Goal: Information Seeking & Learning: Learn about a topic

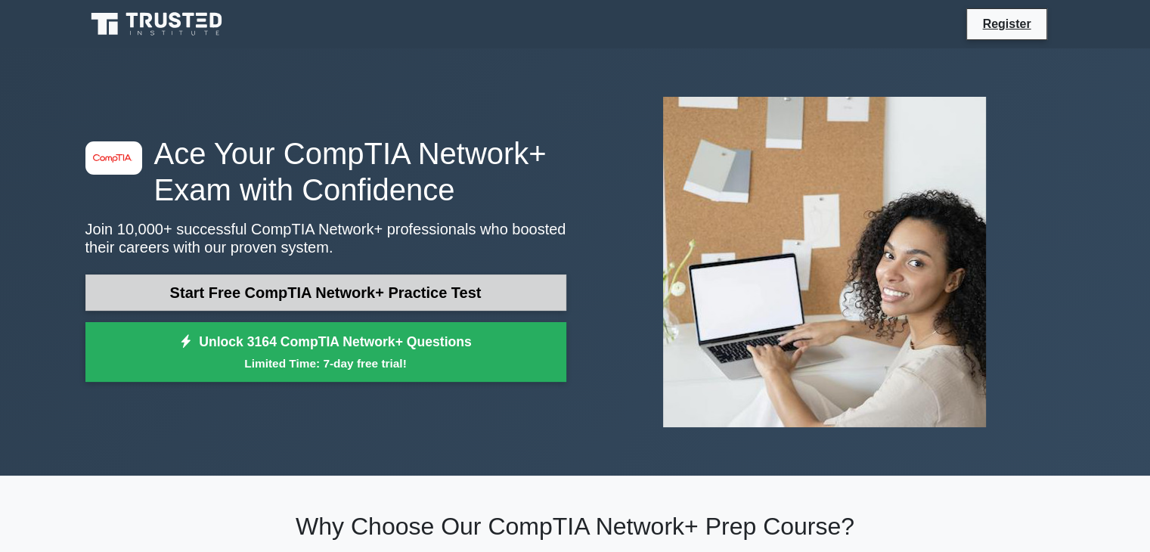
drag, startPoint x: 0, startPoint y: 0, endPoint x: 413, endPoint y: 293, distance: 506.1
click at [413, 293] on link "Start Free CompTIA Network+ Practice Test" at bounding box center [325, 293] width 481 height 36
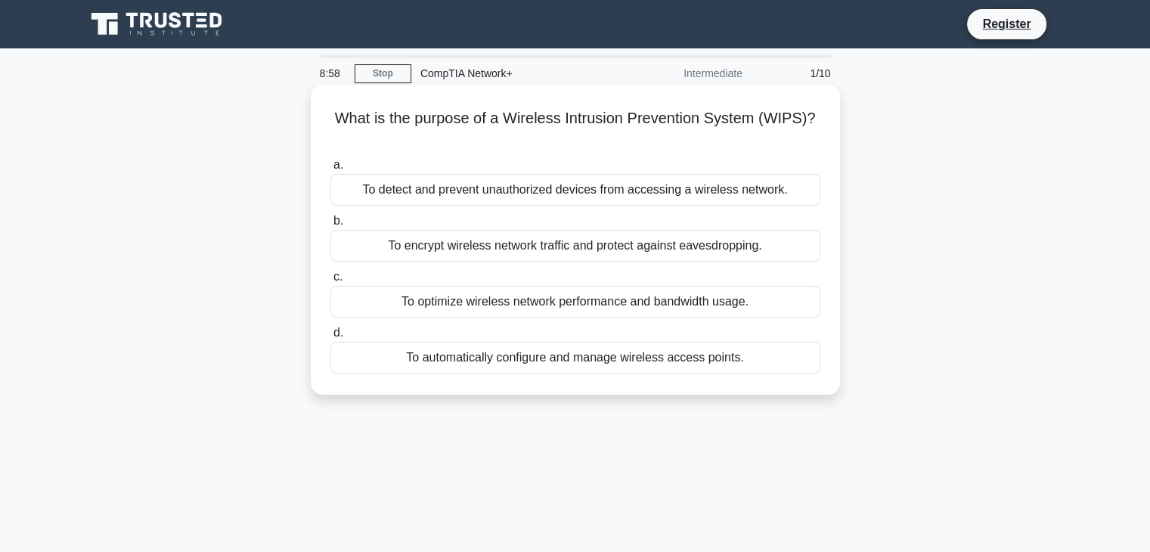
click at [364, 188] on div "To detect and prevent unauthorized devices from accessing a wireless network." at bounding box center [575, 190] width 490 height 32
click at [330, 170] on input "a. To detect and prevent unauthorized devices from accessing a wireless network." at bounding box center [330, 165] width 0 height 10
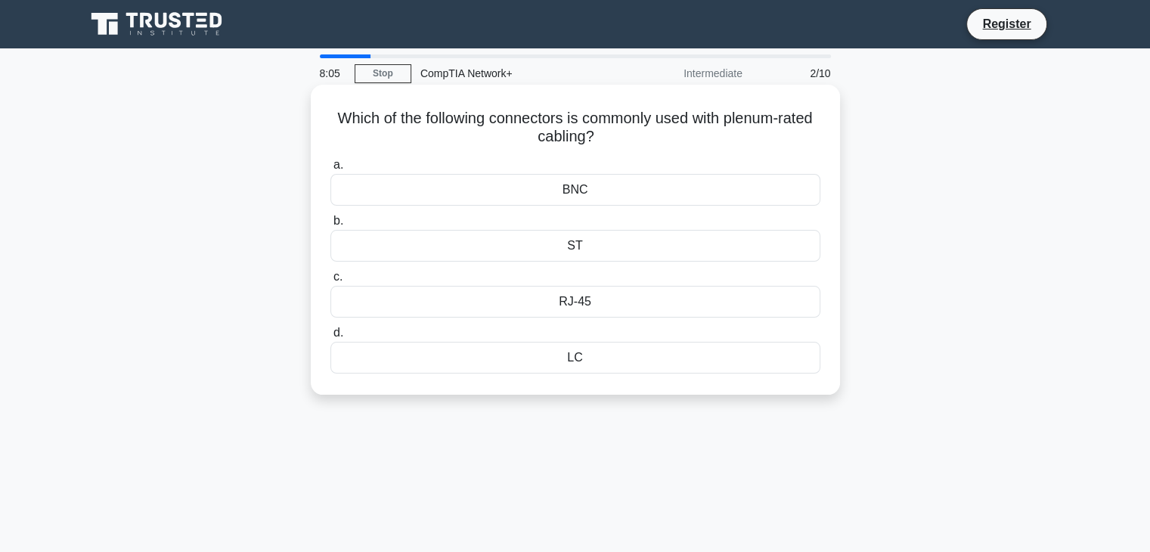
click at [532, 306] on div "RJ-45" at bounding box center [575, 302] width 490 height 32
click at [330, 282] on input "c. RJ-45" at bounding box center [330, 277] width 0 height 10
click at [493, 306] on div "802.11ad" at bounding box center [575, 302] width 490 height 32
click at [330, 282] on input "c. 802.11ad" at bounding box center [330, 277] width 0 height 10
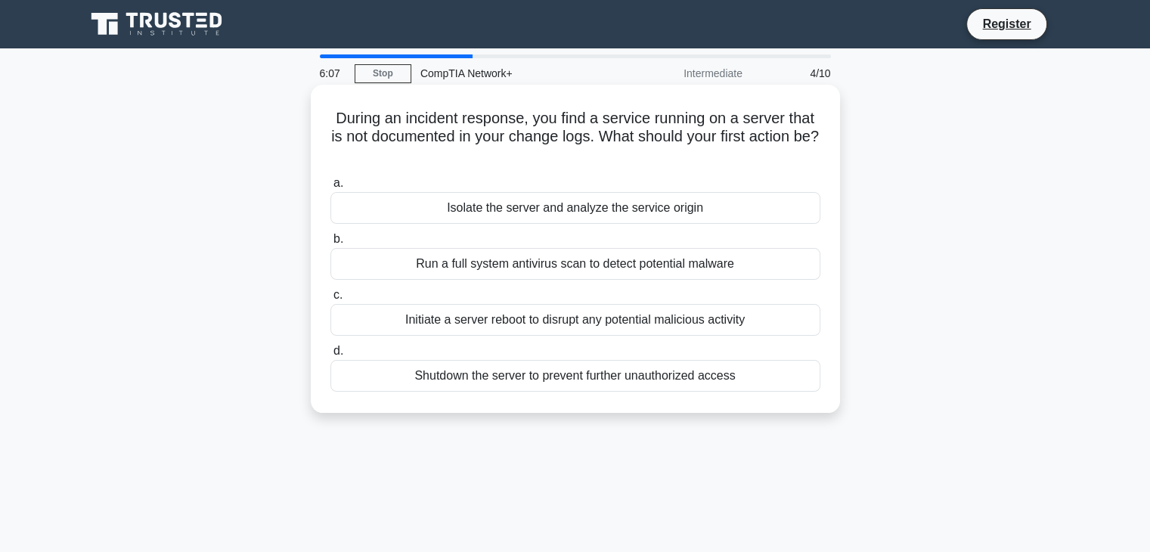
click at [493, 207] on div "Isolate the server and analyze the service origin" at bounding box center [575, 208] width 490 height 32
click at [330, 188] on input "a. Isolate the server and analyze the service origin" at bounding box center [330, 183] width 0 height 10
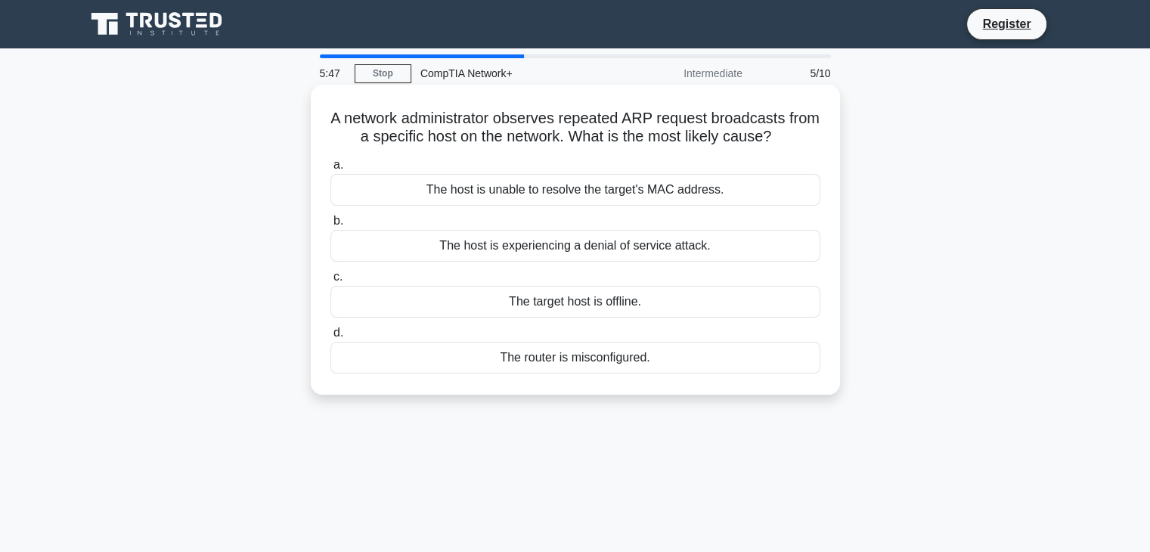
click at [491, 188] on div "The host is unable to resolve the target's MAC address." at bounding box center [575, 190] width 490 height 32
click at [330, 170] on input "a. The host is unable to resolve the target's MAC address." at bounding box center [330, 165] width 0 height 10
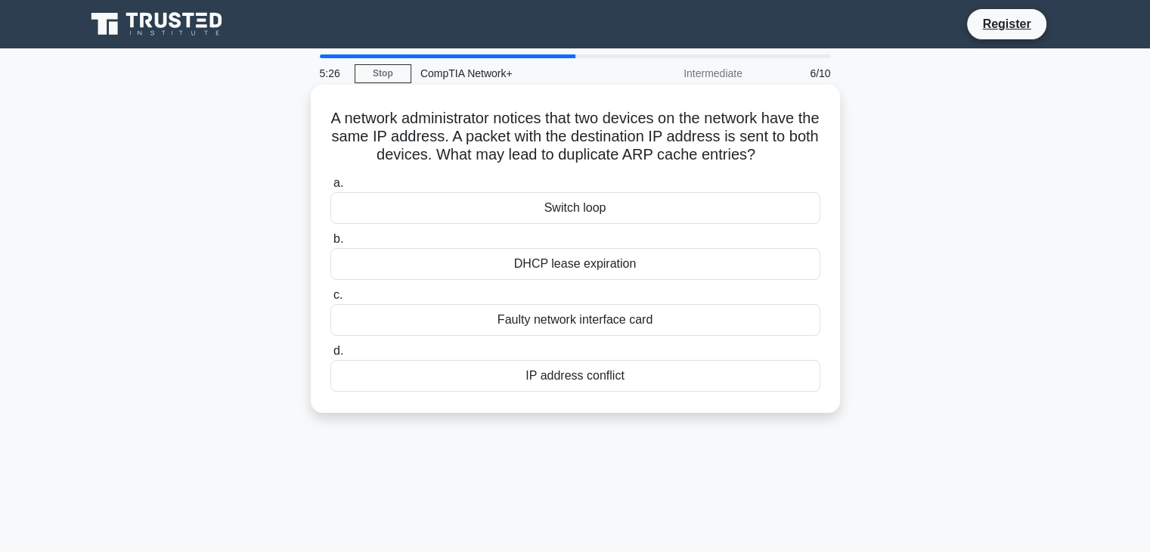
click at [544, 389] on div "IP address conflict" at bounding box center [575, 376] width 490 height 32
click at [330, 356] on input "d. IP address conflict" at bounding box center [330, 351] width 0 height 10
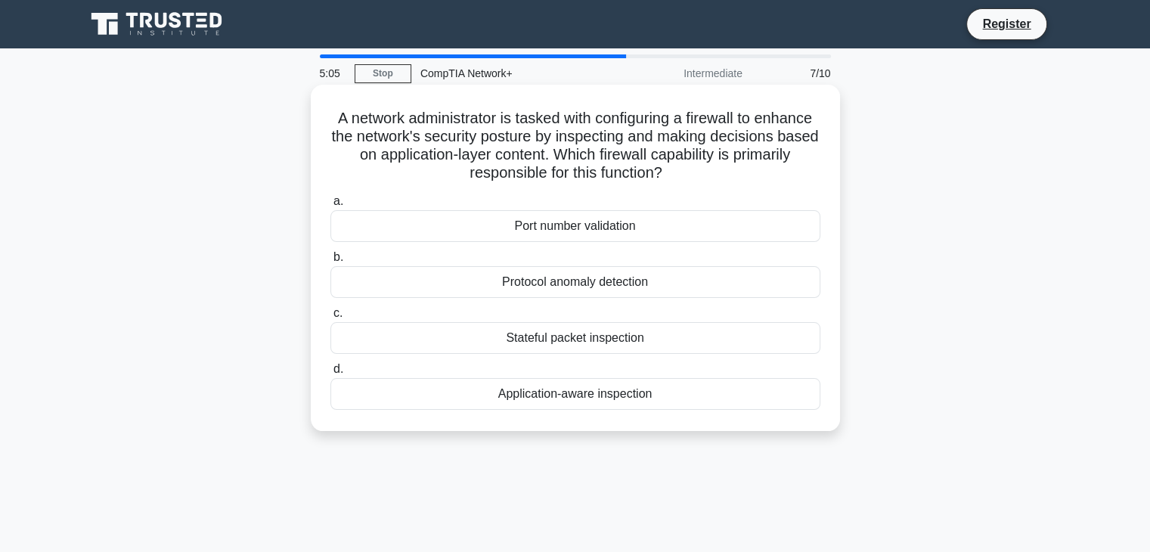
click at [494, 405] on div "Application-aware inspection" at bounding box center [575, 394] width 490 height 32
click at [330, 374] on input "d. Application-aware inspection" at bounding box center [330, 369] width 0 height 10
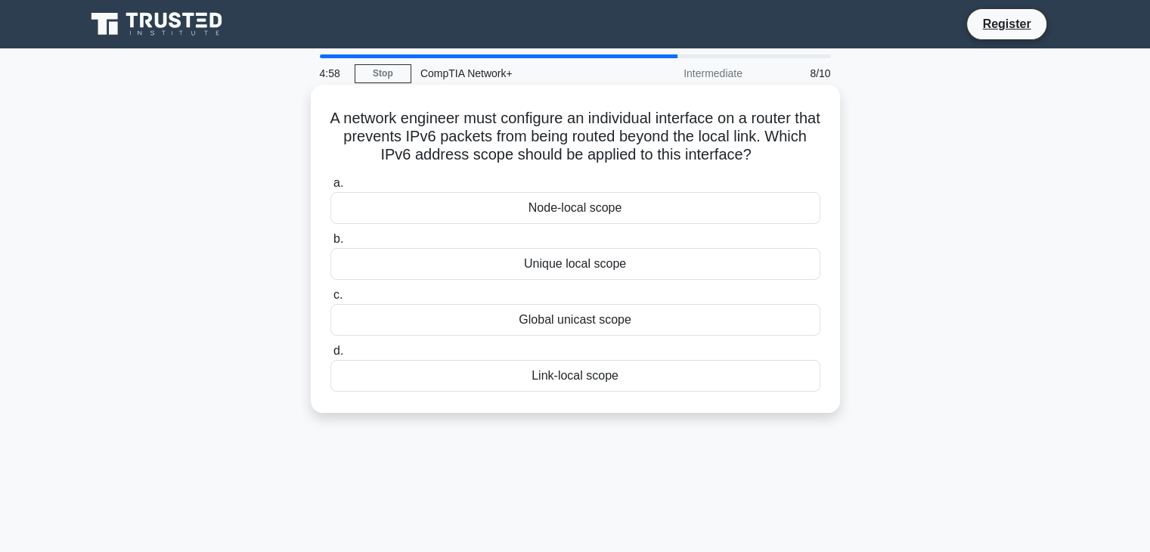
click at [582, 377] on div "Link-local scope" at bounding box center [575, 376] width 490 height 32
click at [330, 356] on input "d. Link-local scope" at bounding box center [330, 351] width 0 height 10
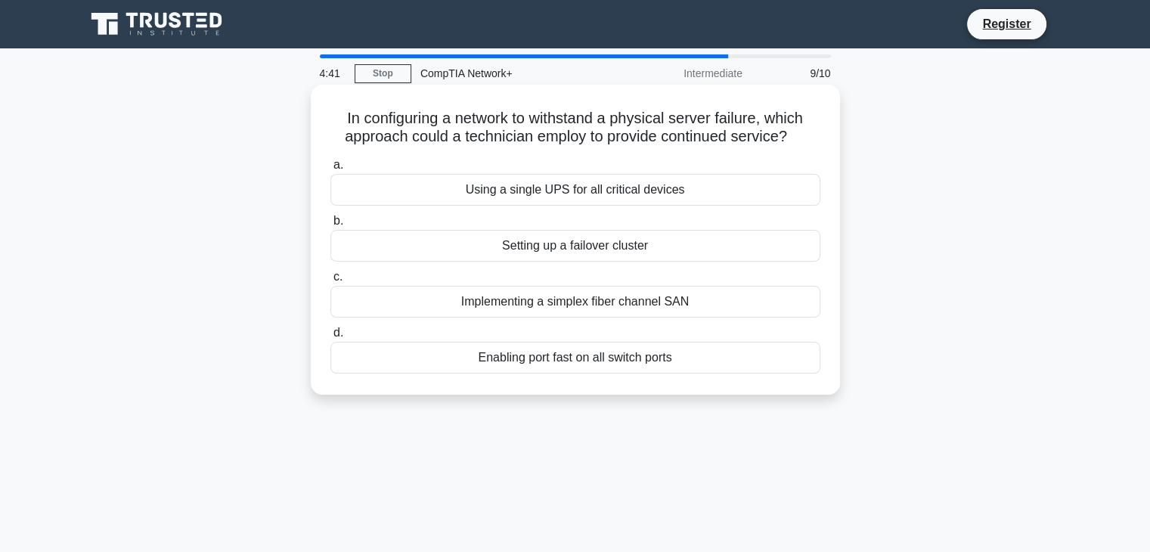
click at [535, 248] on div "Setting up a failover cluster" at bounding box center [575, 246] width 490 height 32
click at [330, 226] on input "b. Setting up a failover cluster" at bounding box center [330, 221] width 0 height 10
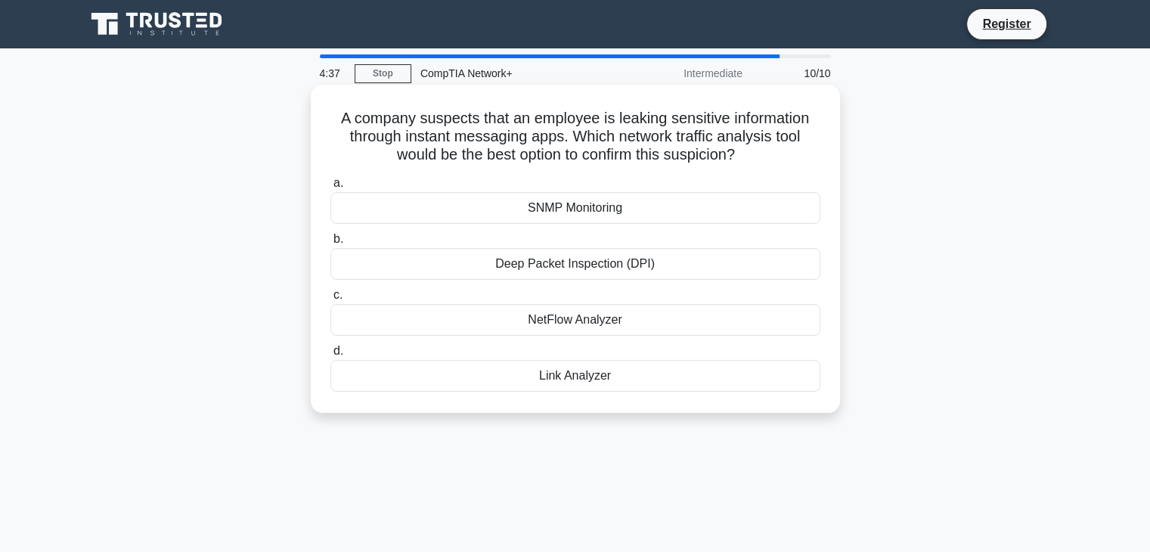
click at [617, 373] on div "Link Analyzer" at bounding box center [575, 376] width 490 height 32
click at [330, 356] on input "d. Link Analyzer" at bounding box center [330, 351] width 0 height 10
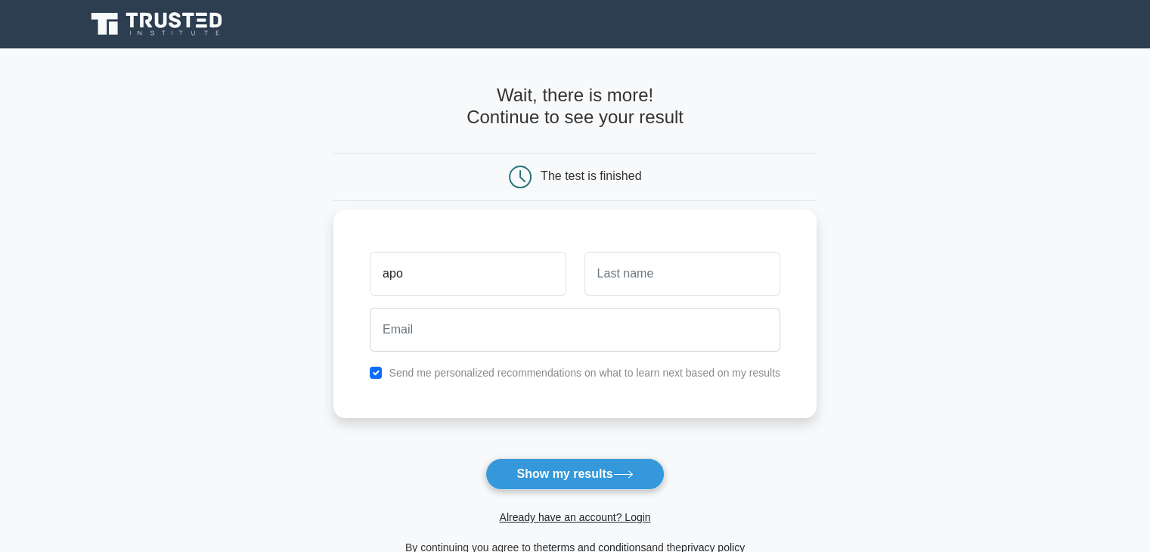
type input "apo"
click at [720, 288] on input "text" at bounding box center [683, 274] width 196 height 44
type input "ni"
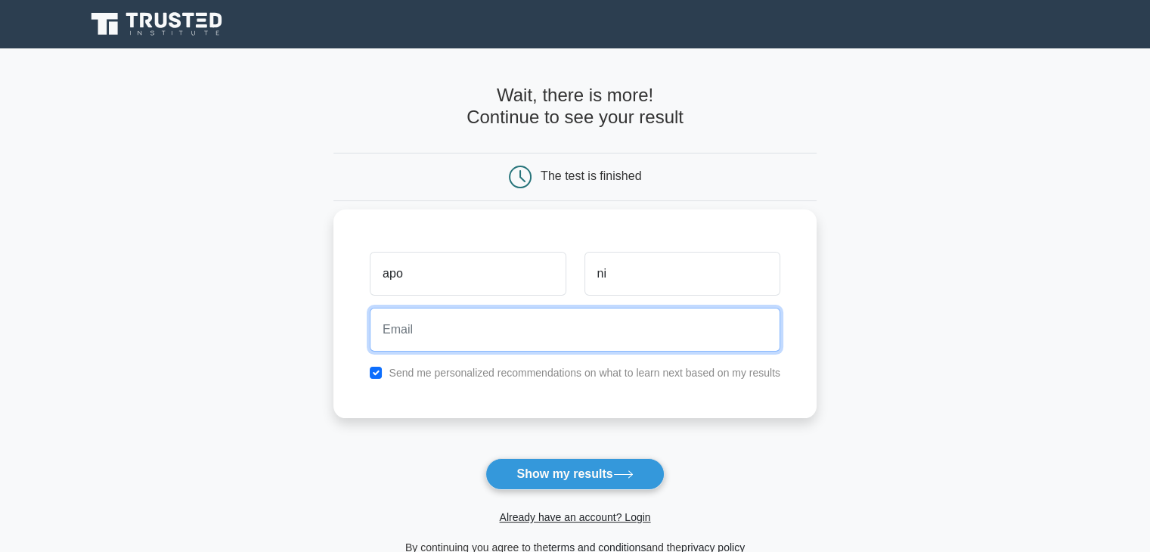
click at [656, 337] on input "email" at bounding box center [575, 330] width 411 height 44
click at [545, 327] on input "email" at bounding box center [575, 330] width 411 height 44
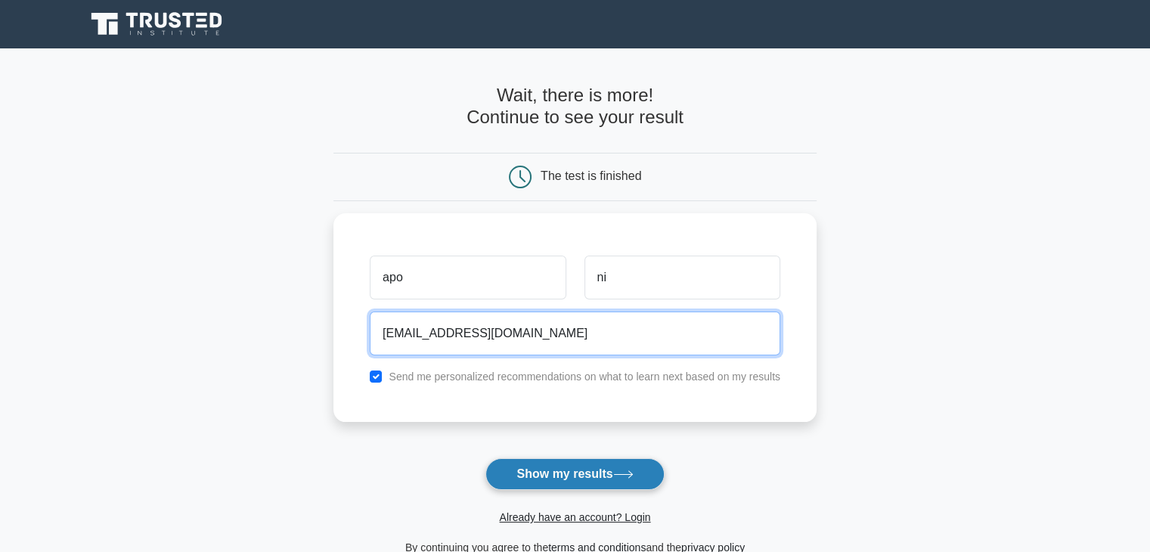
type input "shahrul_3@yahoo.com"
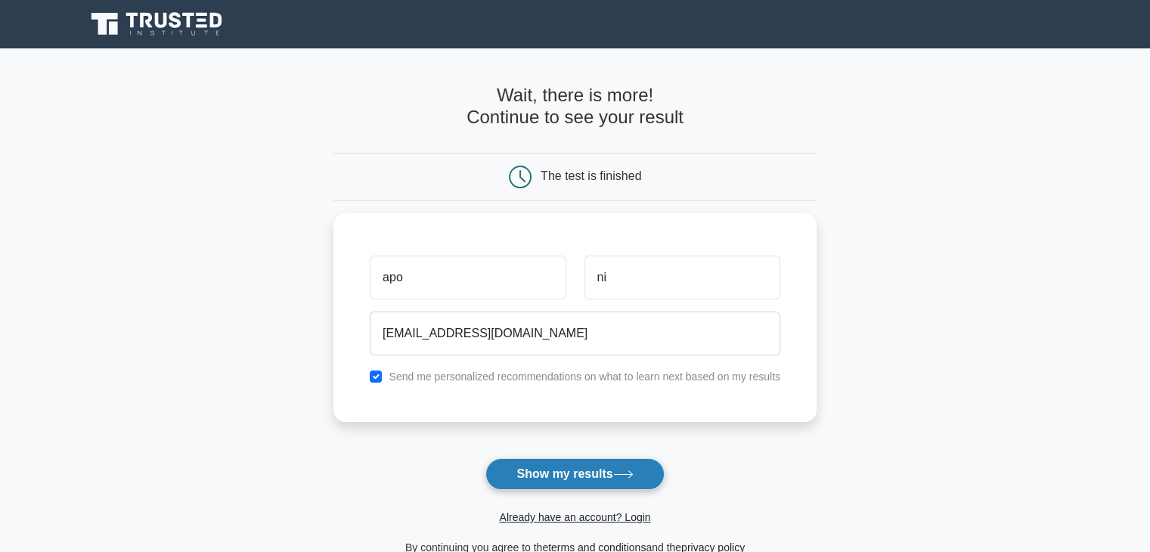
click at [578, 477] on button "Show my results" at bounding box center [574, 474] width 178 height 32
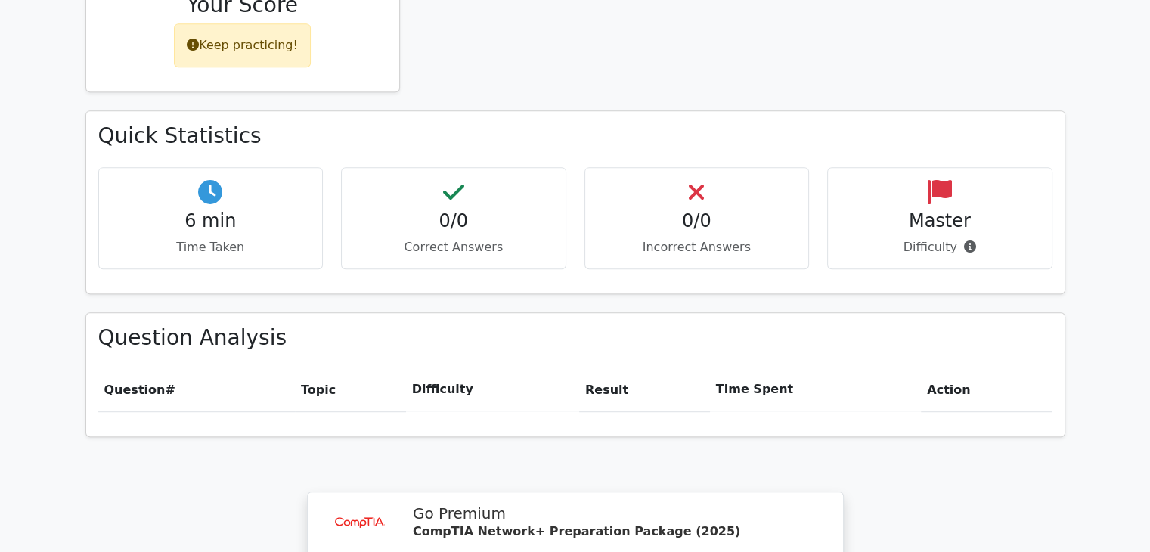
scroll to position [605, 0]
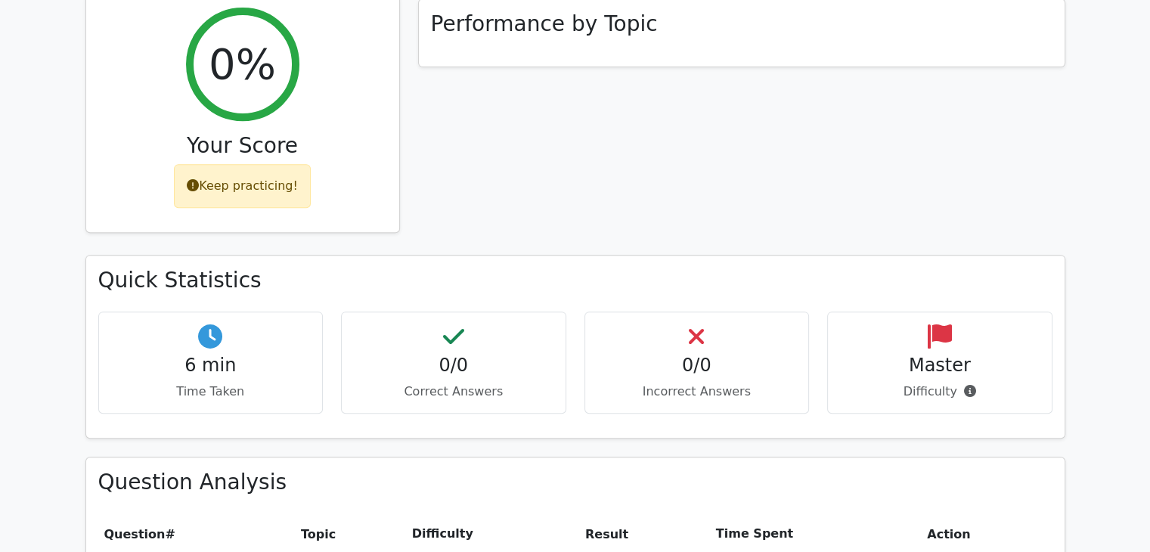
click at [244, 164] on div "Keep practicing!" at bounding box center [242, 186] width 137 height 44
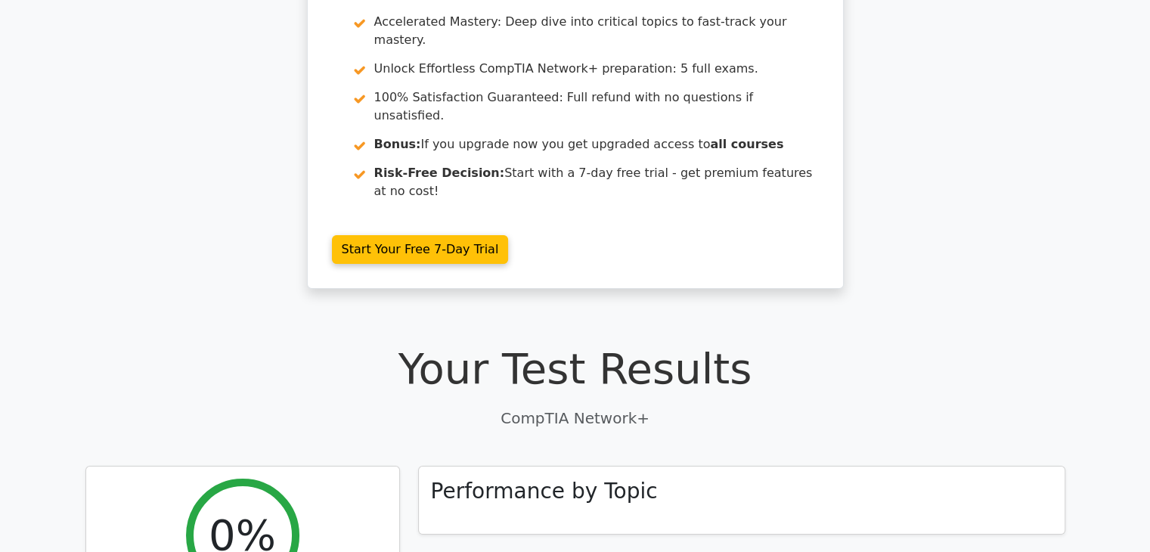
scroll to position [227, 0]
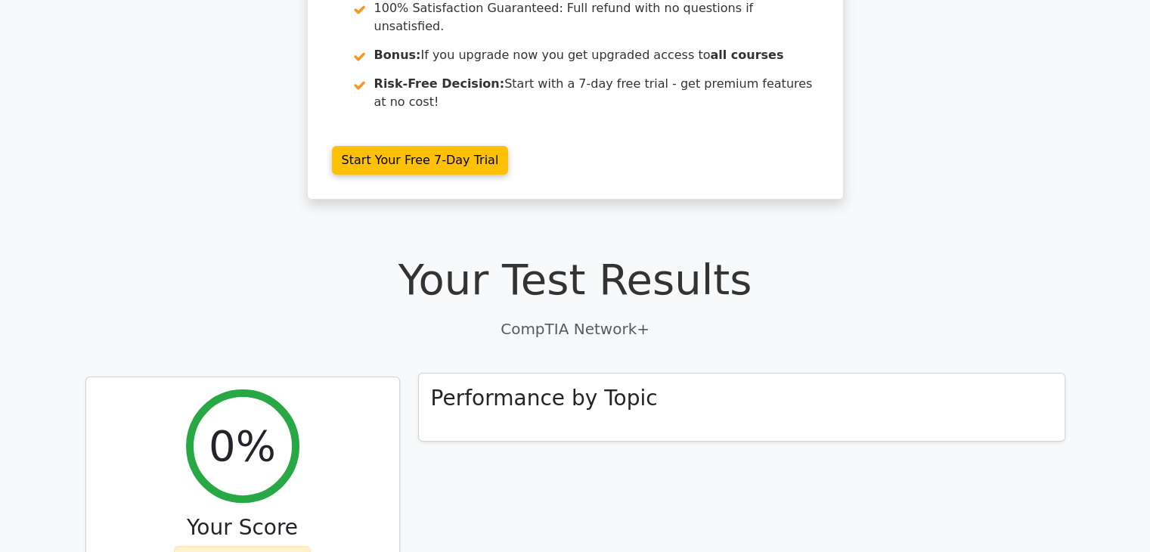
click at [675, 374] on div "Performance by Topic" at bounding box center [742, 408] width 646 height 68
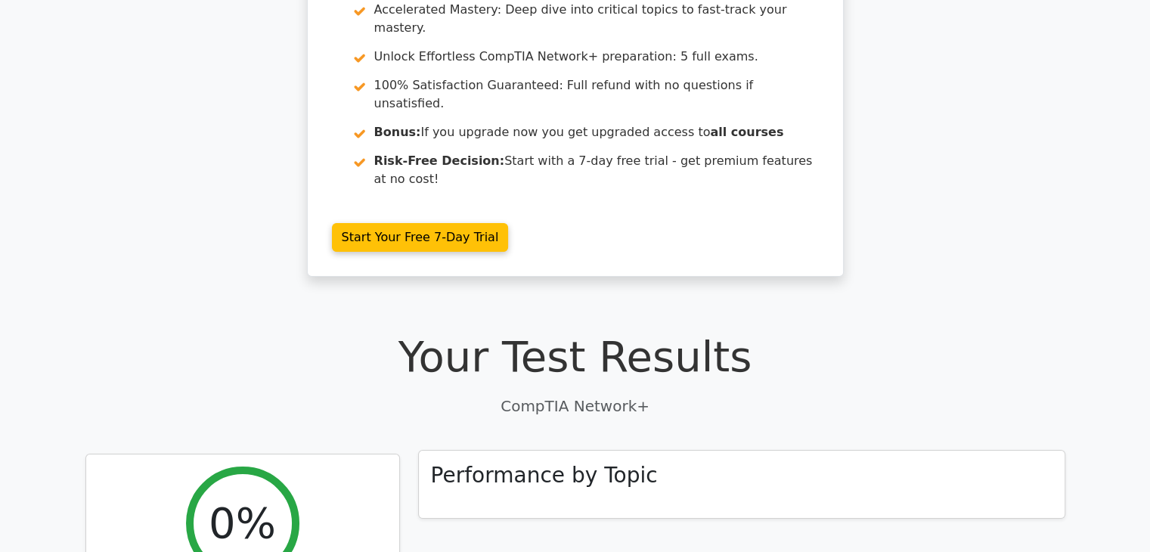
scroll to position [151, 0]
